Goal: Information Seeking & Learning: Find specific fact

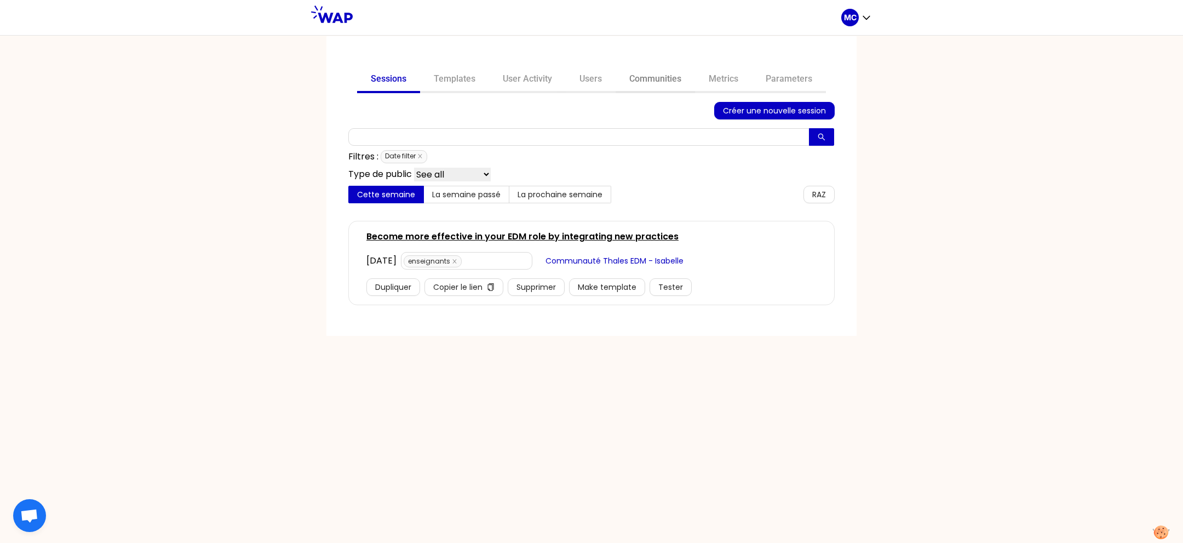
click at [652, 73] on link "Communities" at bounding box center [655, 80] width 79 height 26
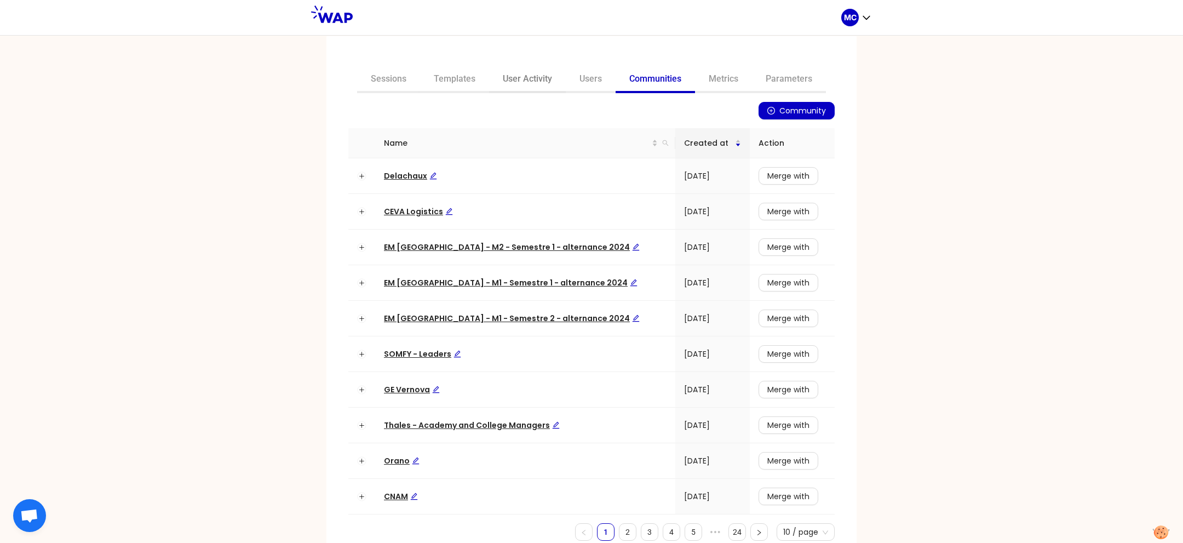
click at [550, 84] on link "User Activity" at bounding box center [527, 80] width 77 height 26
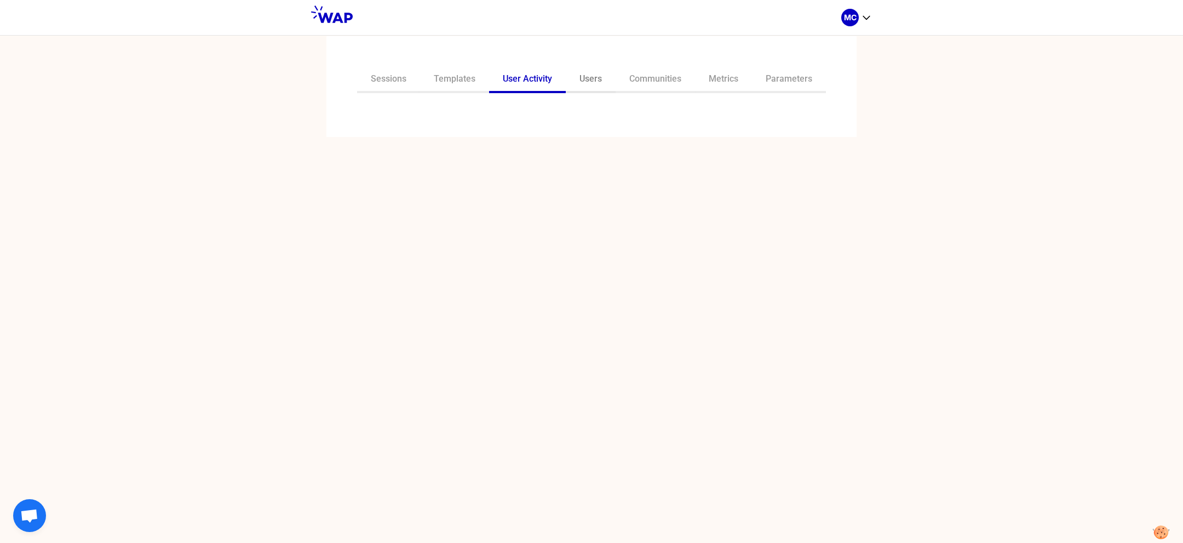
click at [582, 83] on link "Users" at bounding box center [591, 80] width 50 height 26
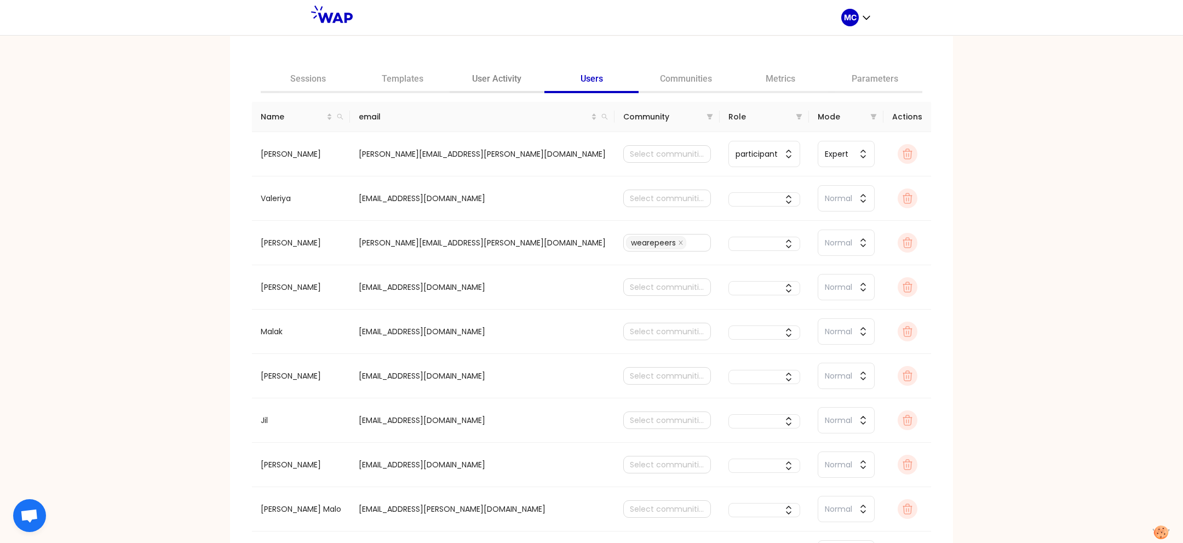
click at [492, 75] on link "User Activity" at bounding box center [497, 80] width 95 height 26
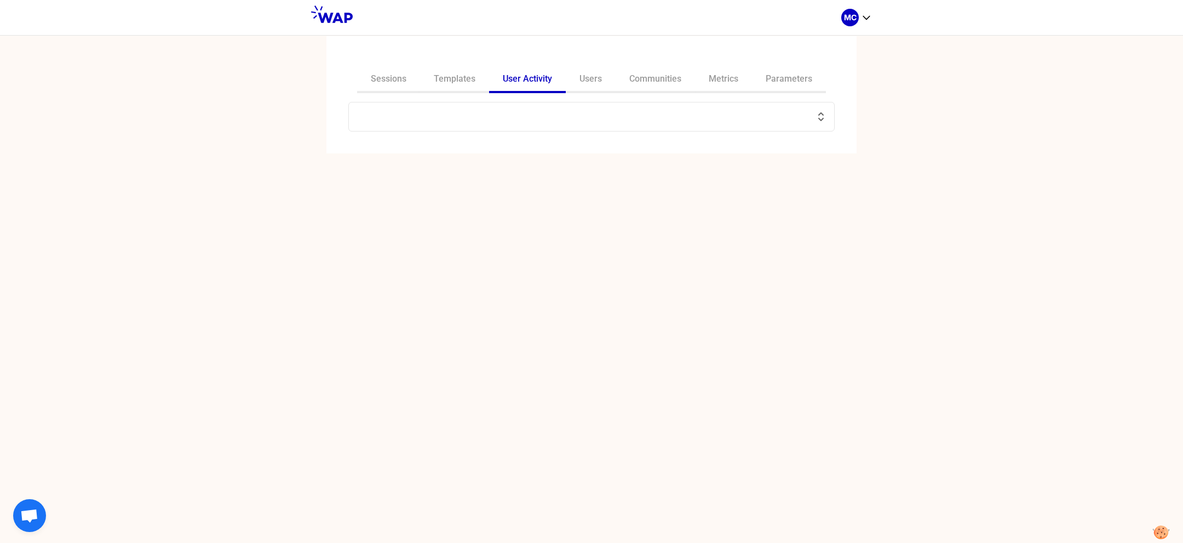
click at [534, 112] on input "text" at bounding box center [584, 116] width 459 height 15
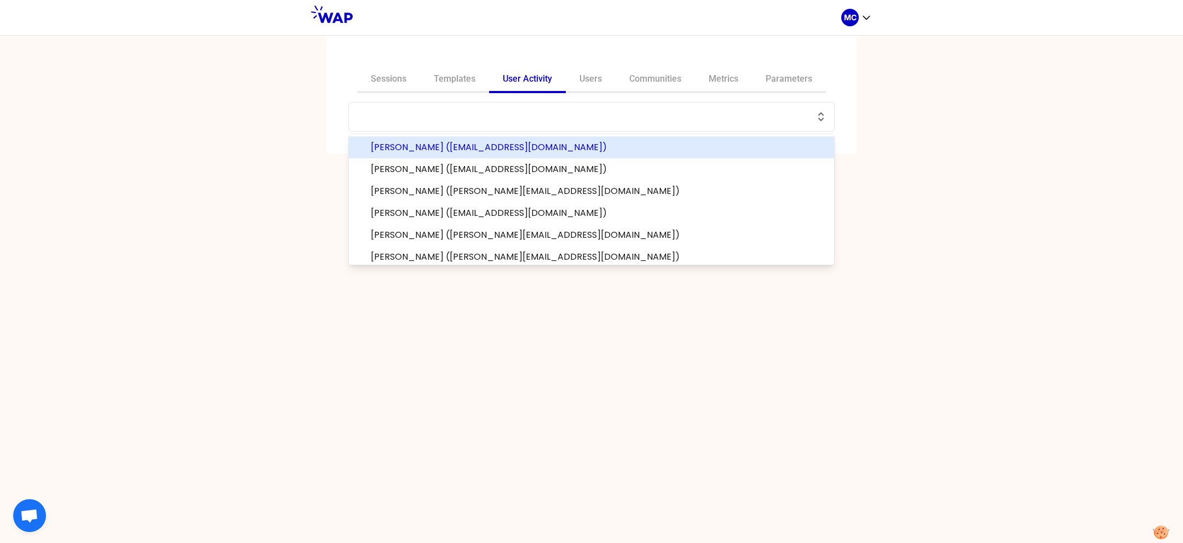
paste input "[PERSON_NAME]"
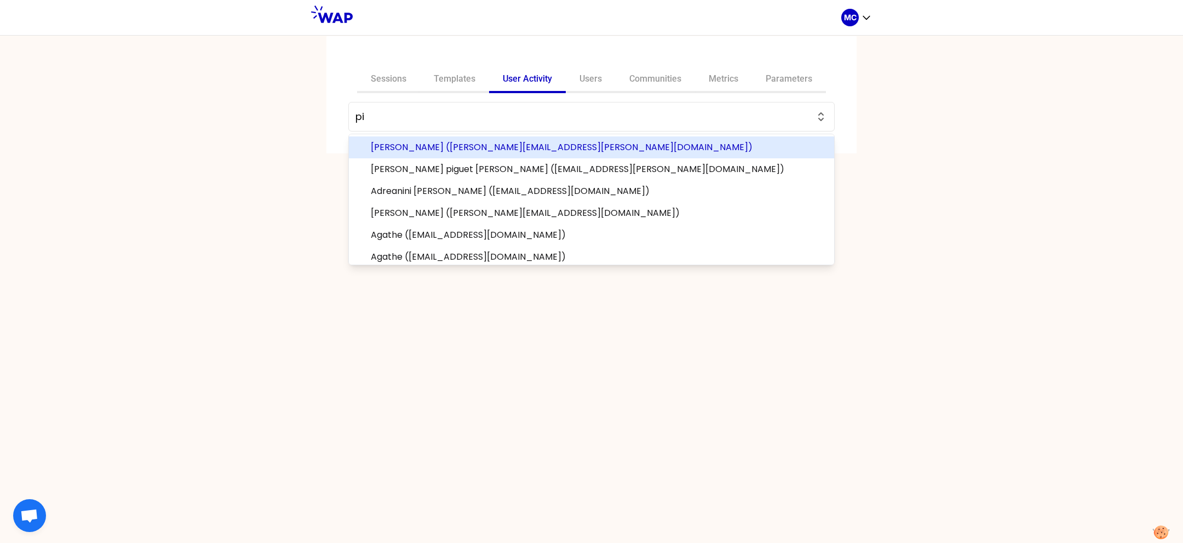
paste input "[PERSON_NAME][EMAIL_ADDRESS][PERSON_NAME][DOMAIN_NAME]"
type input "[PERSON_NAME][EMAIL_ADDRESS][PERSON_NAME][DOMAIN_NAME]"
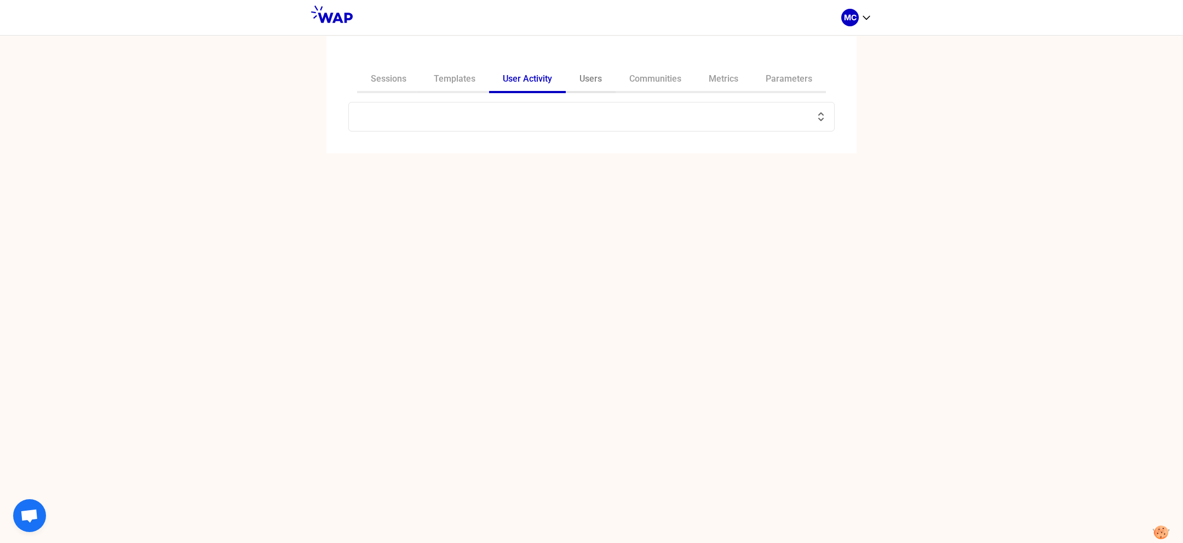
click at [576, 83] on link "Users" at bounding box center [591, 80] width 50 height 26
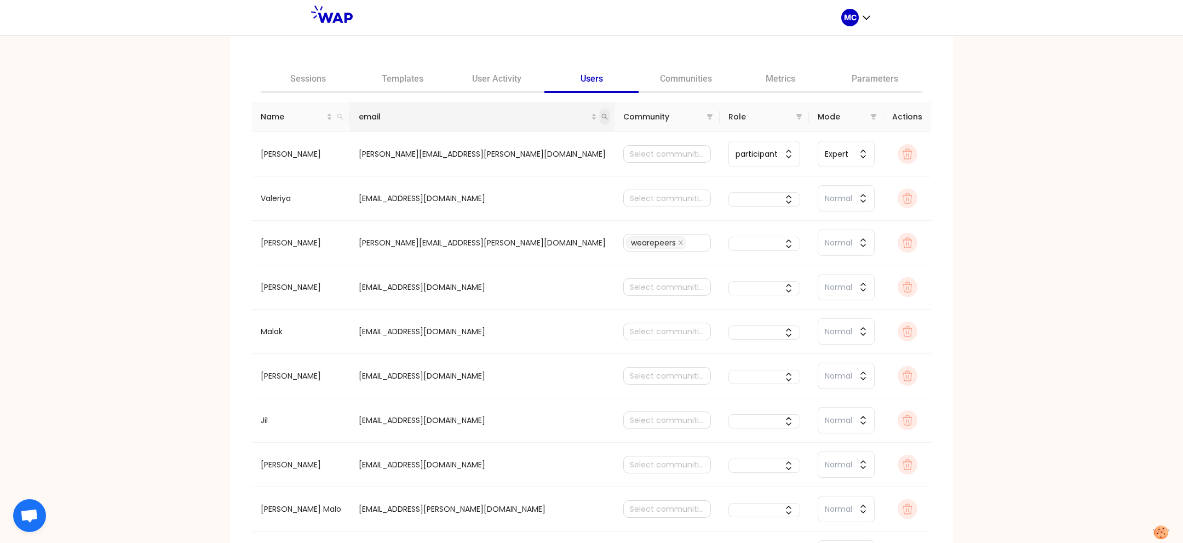
click at [599, 120] on span at bounding box center [604, 116] width 11 height 16
paste input "[PERSON_NAME][EMAIL_ADDRESS][PERSON_NAME][DOMAIN_NAME]"
type input "[PERSON_NAME][EMAIL_ADDRESS][PERSON_NAME][DOMAIN_NAME]"
